Goal: Navigation & Orientation: Find specific page/section

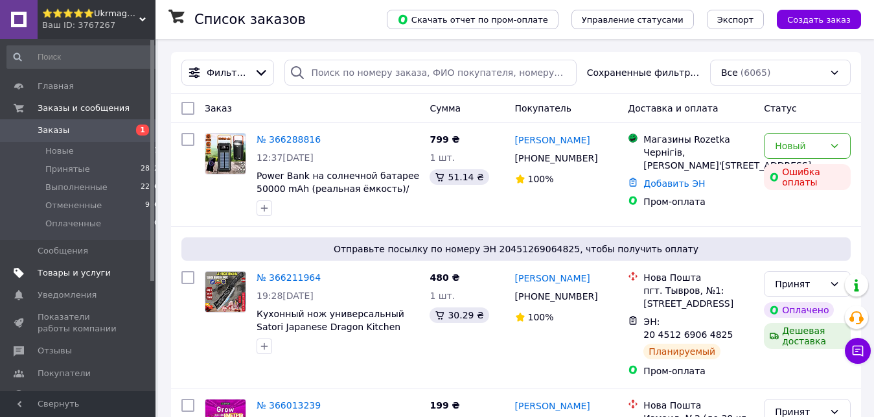
click at [123, 276] on span at bounding box center [138, 273] width 36 height 12
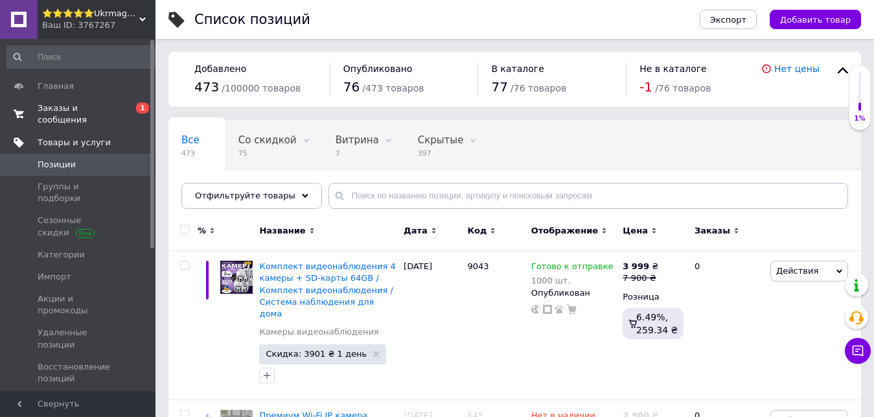
click at [89, 110] on span "Заказы и сообщения" at bounding box center [79, 113] width 82 height 23
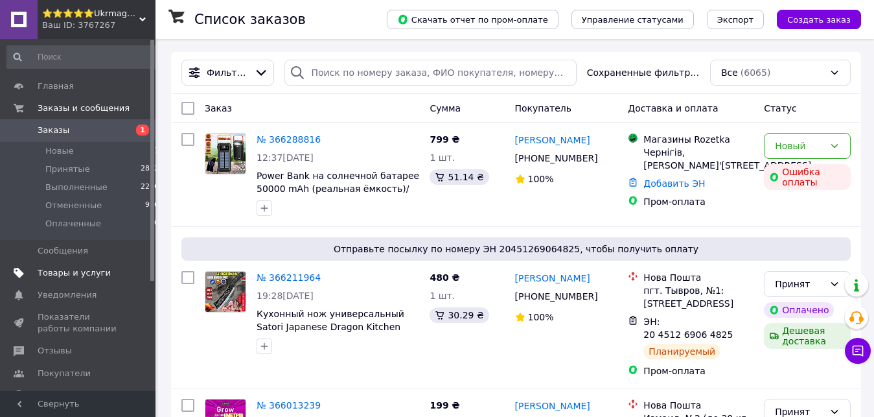
click at [110, 18] on span "⭐️⭐️⭐️⭐️⭐️Ukrmaga Магазин от склада" at bounding box center [90, 14] width 97 height 12
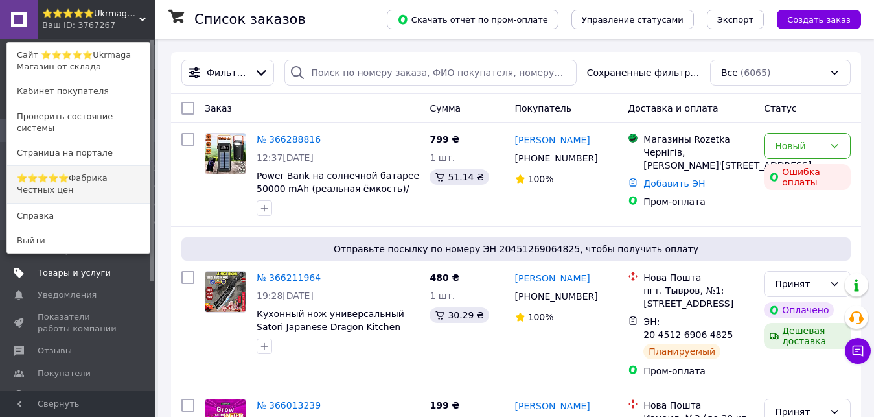
click at [130, 175] on link "⭐️⭐️⭐️⭐️⭐️Фабрика Честных цен" at bounding box center [78, 184] width 143 height 36
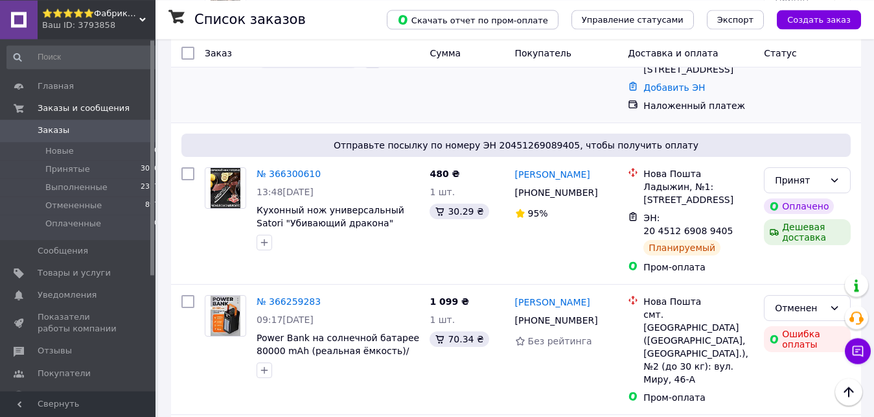
scroll to position [66, 0]
